Goal: Transaction & Acquisition: Purchase product/service

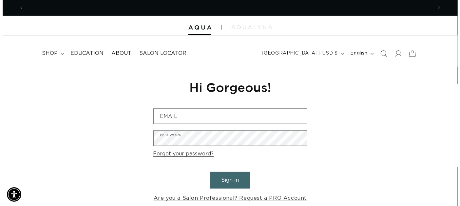
scroll to position [0, 818]
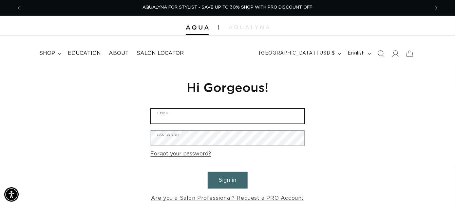
type input "theaology@gmail.com"
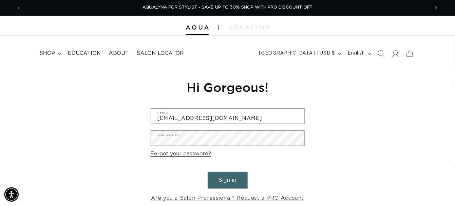
click at [229, 178] on button "Sign in" at bounding box center [228, 179] width 40 height 17
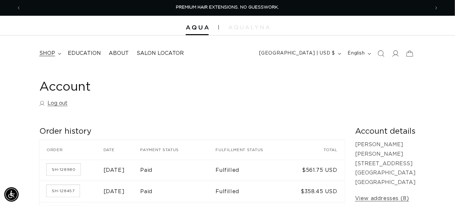
click at [45, 51] on span "shop" at bounding box center [47, 53] width 16 height 7
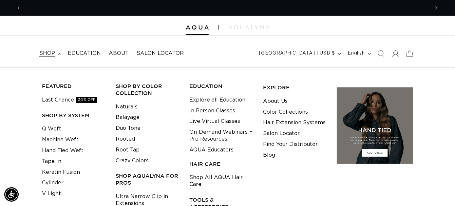
scroll to position [0, 409]
click at [46, 161] on link "Tape In" at bounding box center [51, 161] width 19 height 11
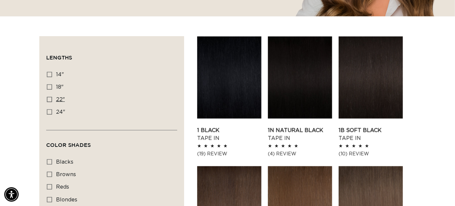
scroll to position [197, 0]
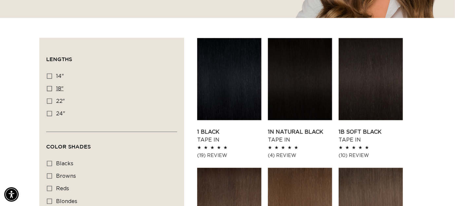
click at [49, 87] on icon at bounding box center [49, 88] width 5 height 5
click at [49, 87] on input "18" 18" (49 products)" at bounding box center [49, 88] width 5 height 5
checkbox input "true"
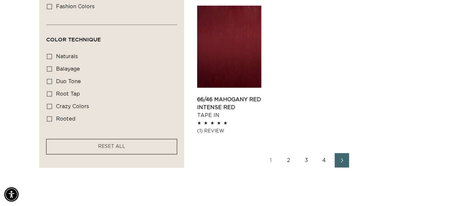
scroll to position [951, 0]
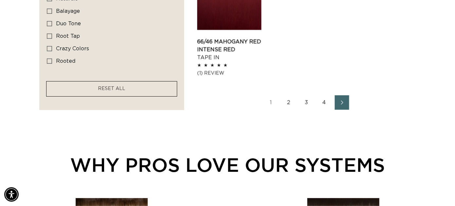
click at [307, 103] on link "3" at bounding box center [307, 102] width 14 height 14
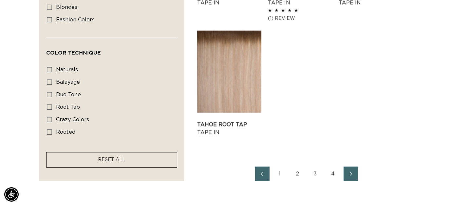
scroll to position [951, 0]
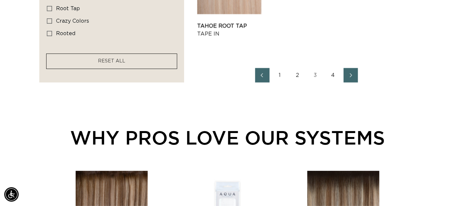
click at [315, 75] on link "3" at bounding box center [315, 75] width 14 height 14
click at [263, 71] on span "Previous page" at bounding box center [262, 75] width 4 height 8
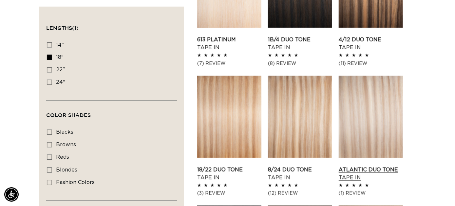
scroll to position [0, 818]
click at [366, 166] on link "Atlantic Duo Tone Tape In" at bounding box center [371, 174] width 64 height 16
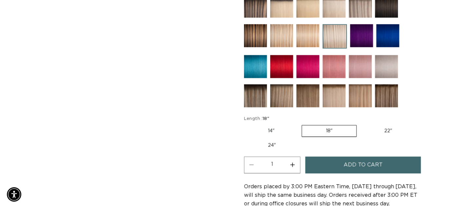
scroll to position [0, 409]
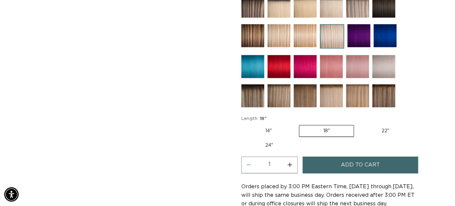
click at [292, 163] on button "Increase quantity for Atlantic Duo Tone - Tape In" at bounding box center [290, 164] width 15 height 17
type input "2"
click at [343, 159] on span "Add to cart" at bounding box center [360, 164] width 39 height 17
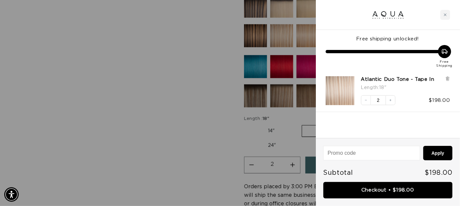
scroll to position [0, 827]
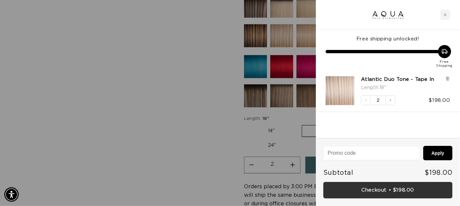
click at [393, 192] on link "Checkout • $198.00" at bounding box center [388, 190] width 129 height 17
